Goal: Task Accomplishment & Management: Manage account settings

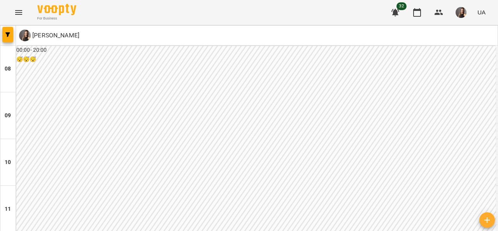
scroll to position [473, 0]
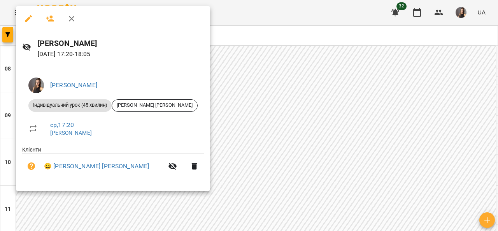
click at [238, 127] on div at bounding box center [249, 115] width 498 height 231
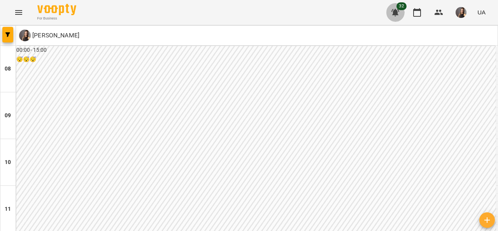
click at [394, 8] on icon "button" at bounding box center [394, 12] width 9 height 9
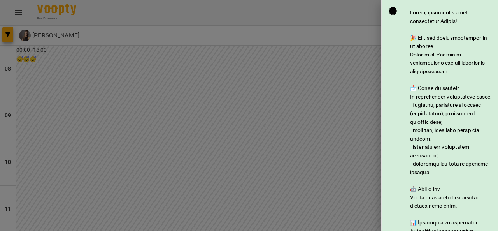
click at [361, 19] on div at bounding box center [249, 115] width 498 height 231
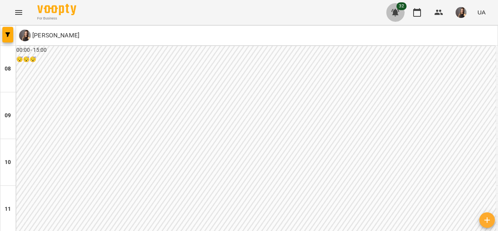
click at [392, 12] on icon "button" at bounding box center [394, 12] width 9 height 9
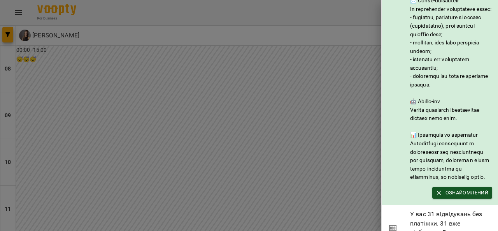
scroll to position [157, 0]
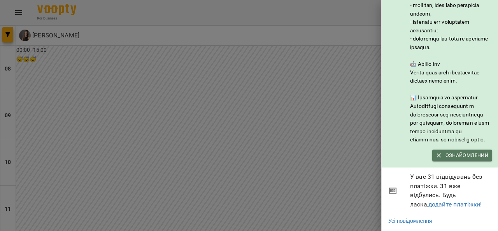
click at [462, 151] on span "Ознайомлений" at bounding box center [462, 155] width 52 height 9
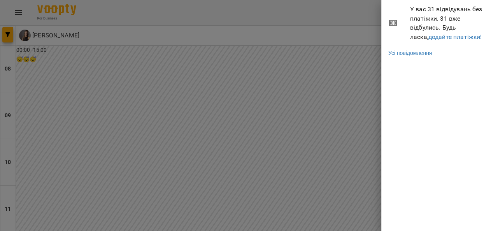
click at [349, 20] on div at bounding box center [249, 115] width 498 height 231
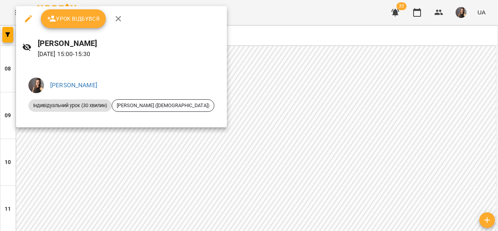
click at [436, 99] on div at bounding box center [249, 115] width 498 height 231
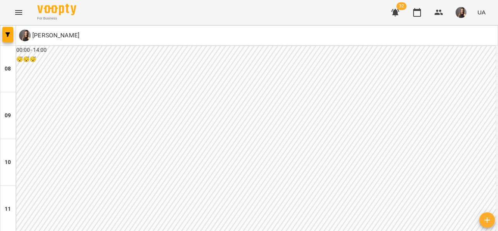
scroll to position [378, 0]
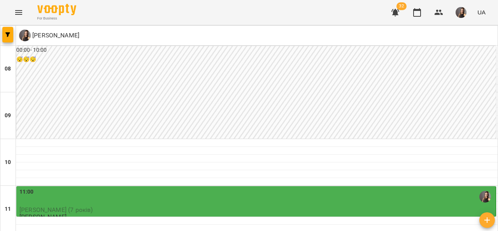
scroll to position [135, 0]
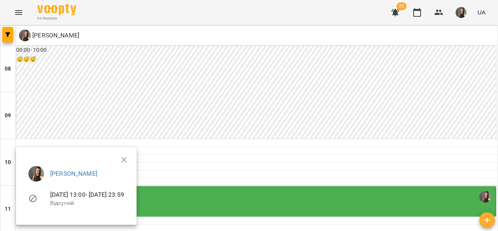
click at [184, 194] on div at bounding box center [249, 115] width 498 height 231
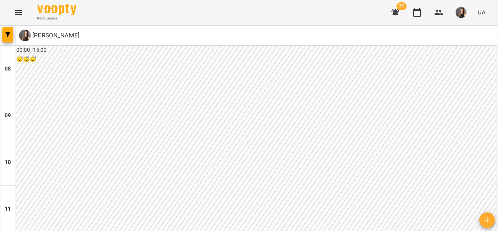
scroll to position [343, 0]
